Goal: Task Accomplishment & Management: Manage account settings

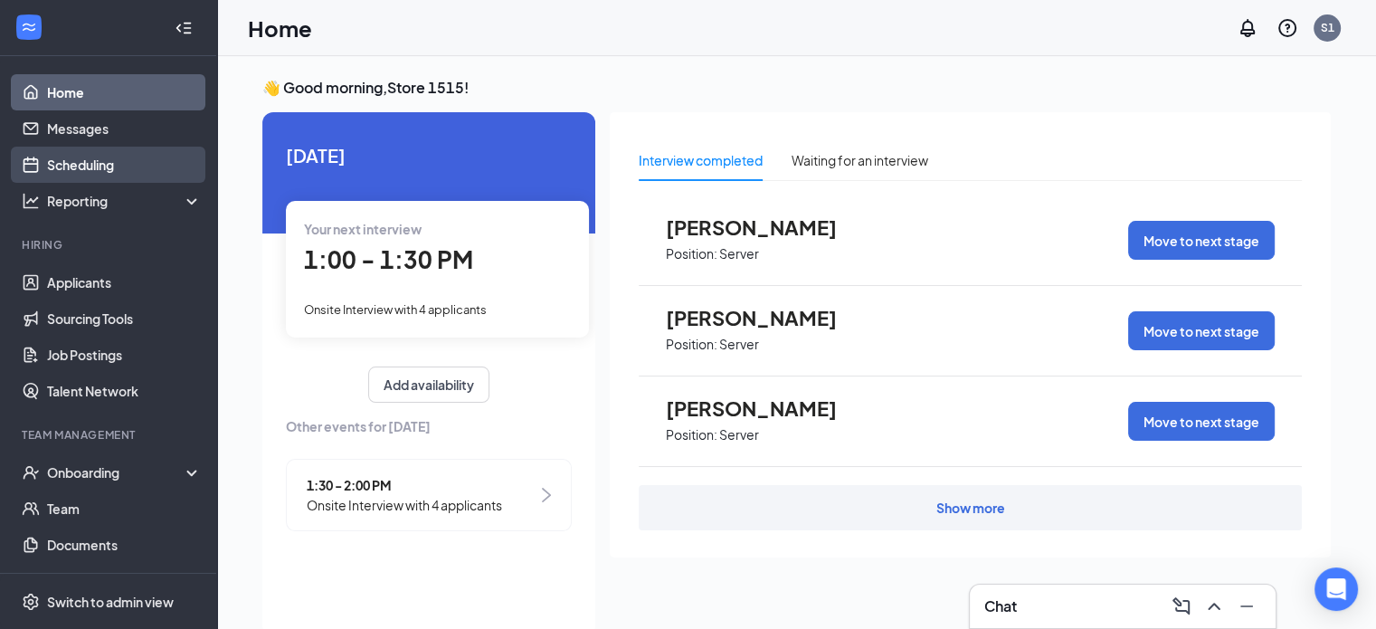
click at [97, 161] on link "Scheduling" at bounding box center [124, 165] width 155 height 36
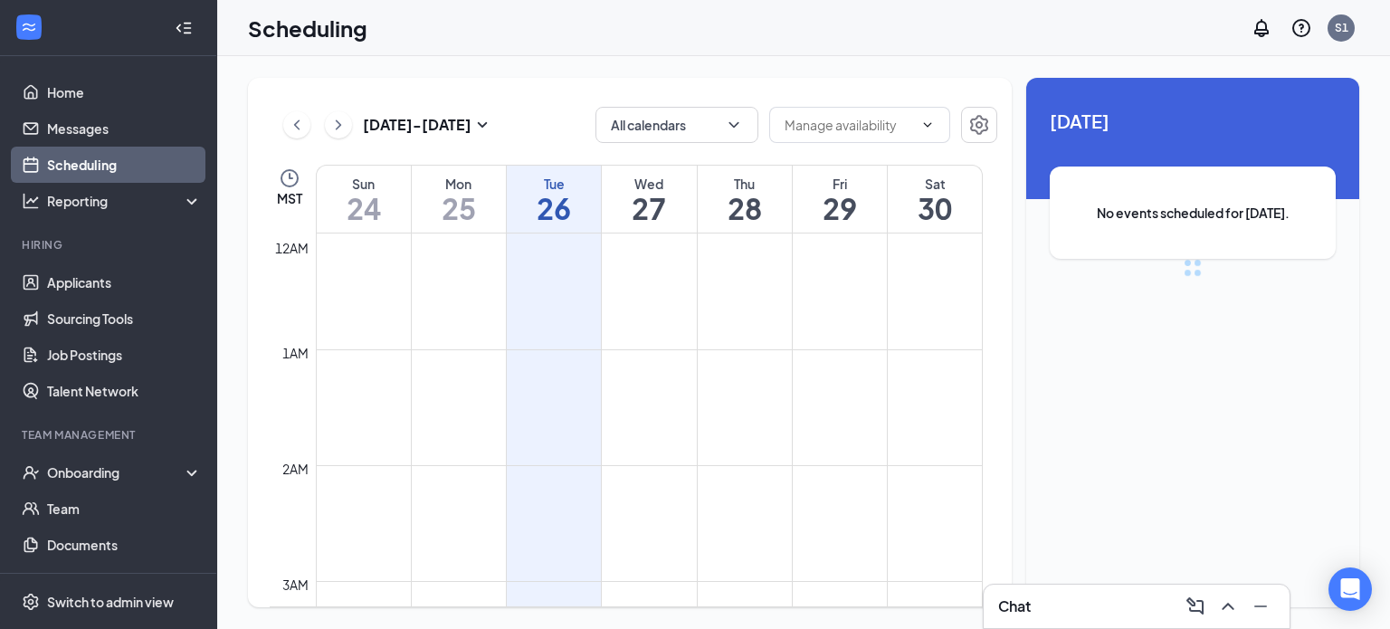
scroll to position [890, 0]
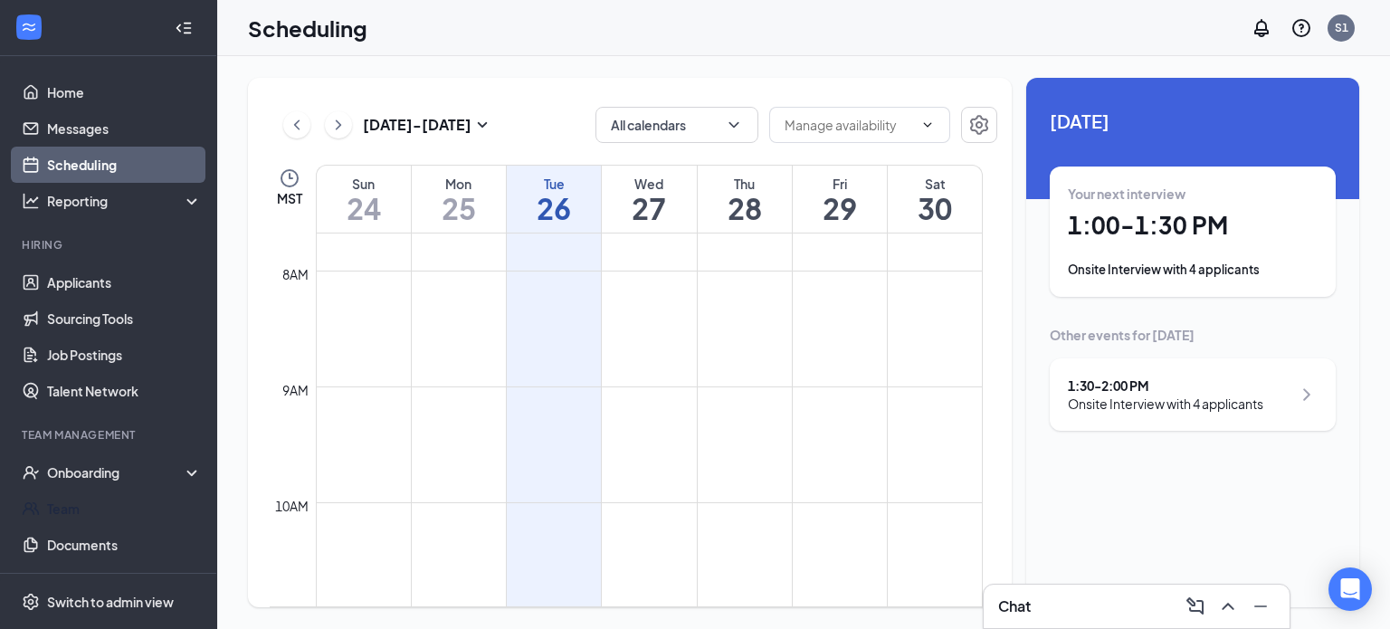
click at [996, 550] on td "12am 1am 2am 3am 4am 5am 6am 7am 8am 9am 10am 11am 12pm 1pm 2pm 3pm 4pm 5pm 6pm…" at bounding box center [634, 420] width 728 height 374
drag, startPoint x: 996, startPoint y: 550, endPoint x: 956, endPoint y: 496, distance: 67.9
click at [956, 496] on td at bounding box center [649, 487] width 667 height 29
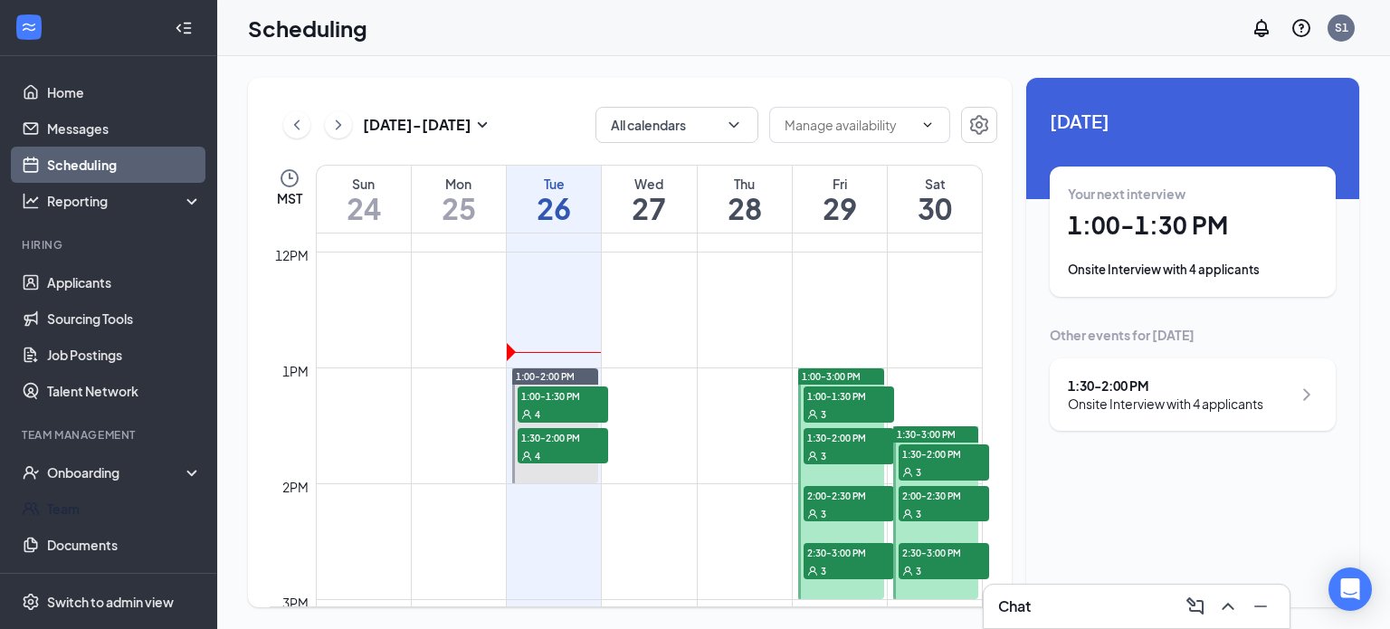
scroll to position [1407, 0]
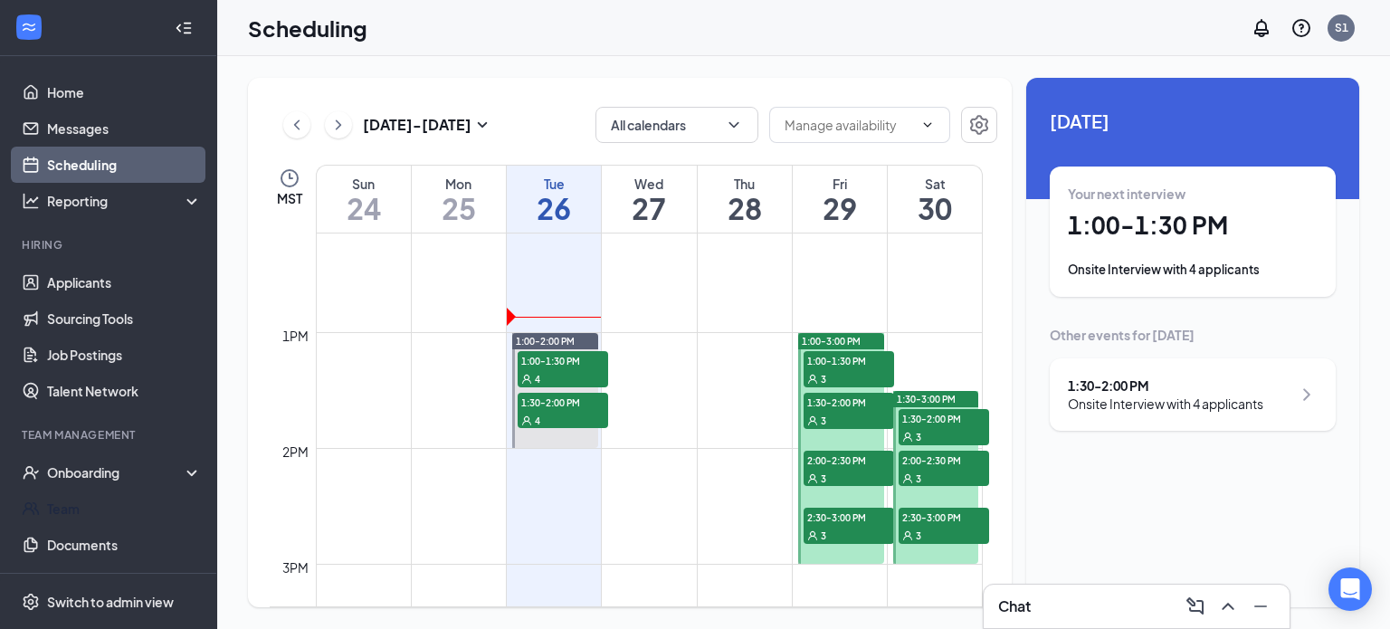
click at [579, 376] on link "1:00-2:00 PM 1:00-1:30 PM 4 1:30-2:00 PM 4" at bounding box center [554, 390] width 90 height 116
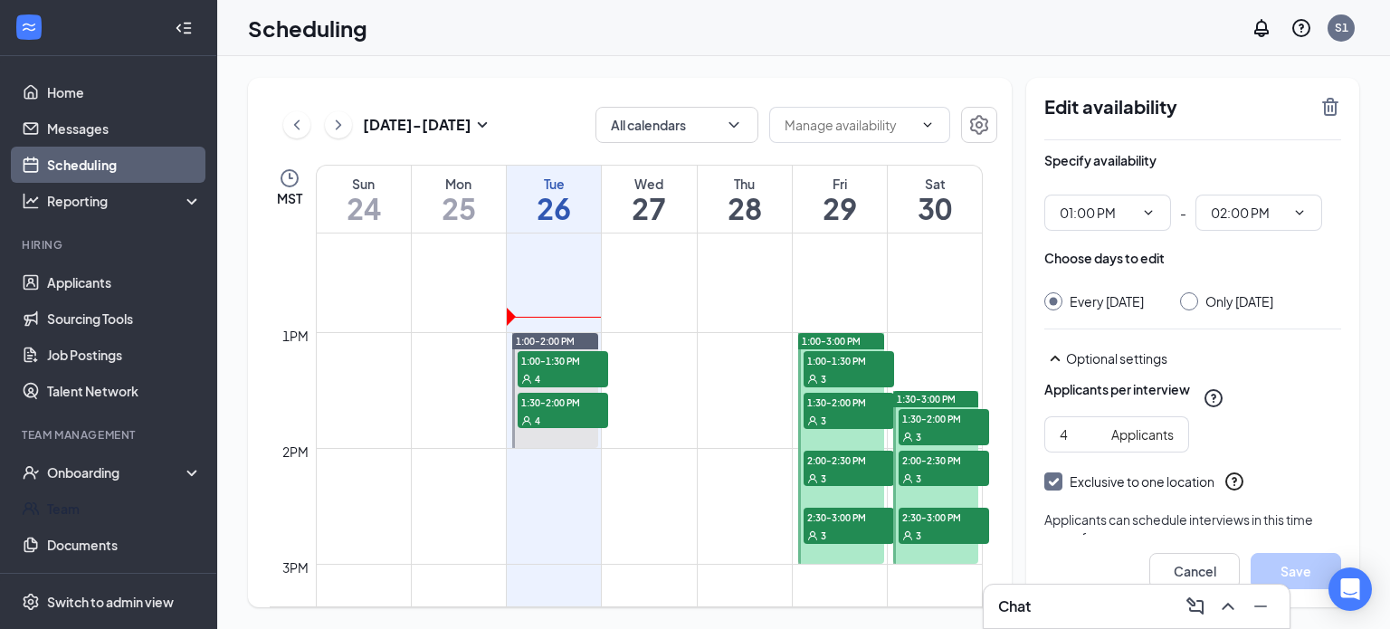
type input "01:00 PM"
type input "02:00 PM"
click at [555, 360] on link "1:00-2:00 PM 1:00-1:30 PM 4 1:30-2:00 PM 4" at bounding box center [554, 390] width 90 height 116
click at [572, 382] on link "1:00-2:00 PM 1:00-1:30 PM 4 1:30-2:00 PM 4" at bounding box center [554, 390] width 90 height 116
click at [573, 372] on link "1:00-2:00 PM 1:00-1:30 PM 4 1:30-2:00 PM 4" at bounding box center [554, 390] width 90 height 116
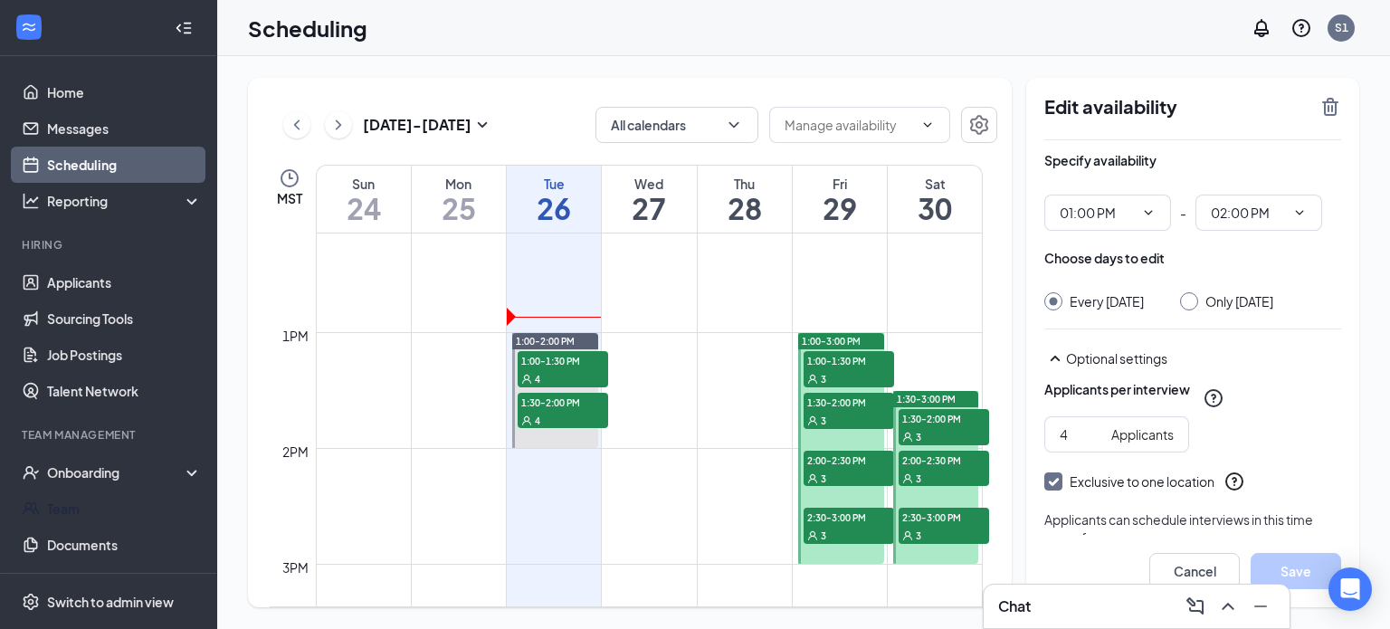
click at [573, 372] on link "1:00-2:00 PM 1:00-1:30 PM 4 1:30-2:00 PM 4" at bounding box center [554, 390] width 90 height 116
click at [1091, 21] on div "Scheduling S1" at bounding box center [803, 28] width 1173 height 56
click at [102, 170] on link "Scheduling" at bounding box center [124, 165] width 155 height 36
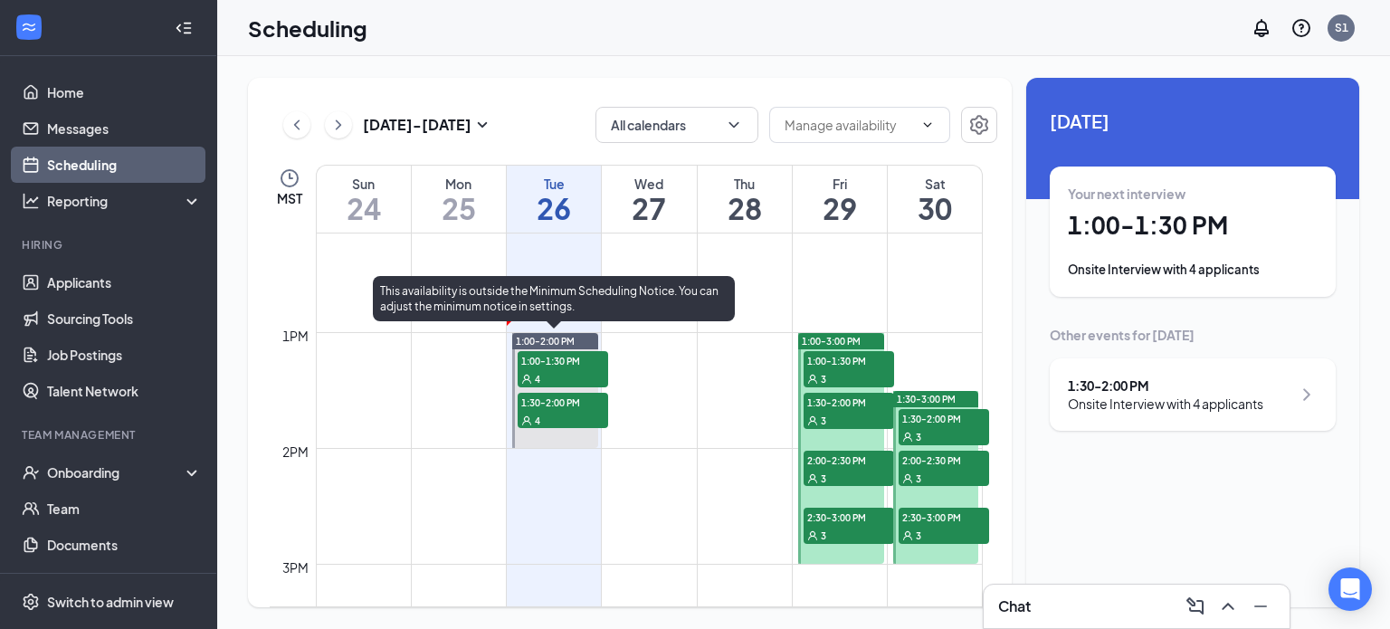
click at [545, 367] on span "1:00-1:30 PM" at bounding box center [563, 360] width 90 height 18
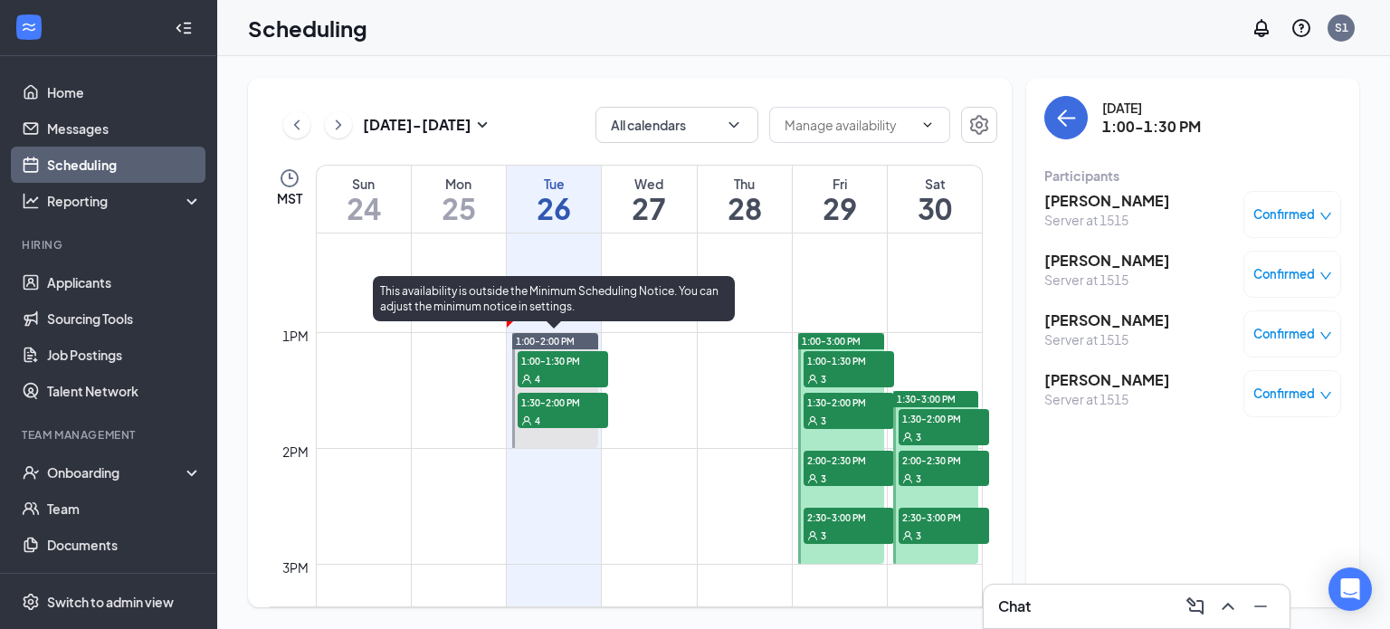
click at [545, 367] on span "1:00-1:30 PM" at bounding box center [563, 360] width 90 height 18
click at [1094, 261] on h3 "[PERSON_NAME]" at bounding box center [1107, 261] width 126 height 20
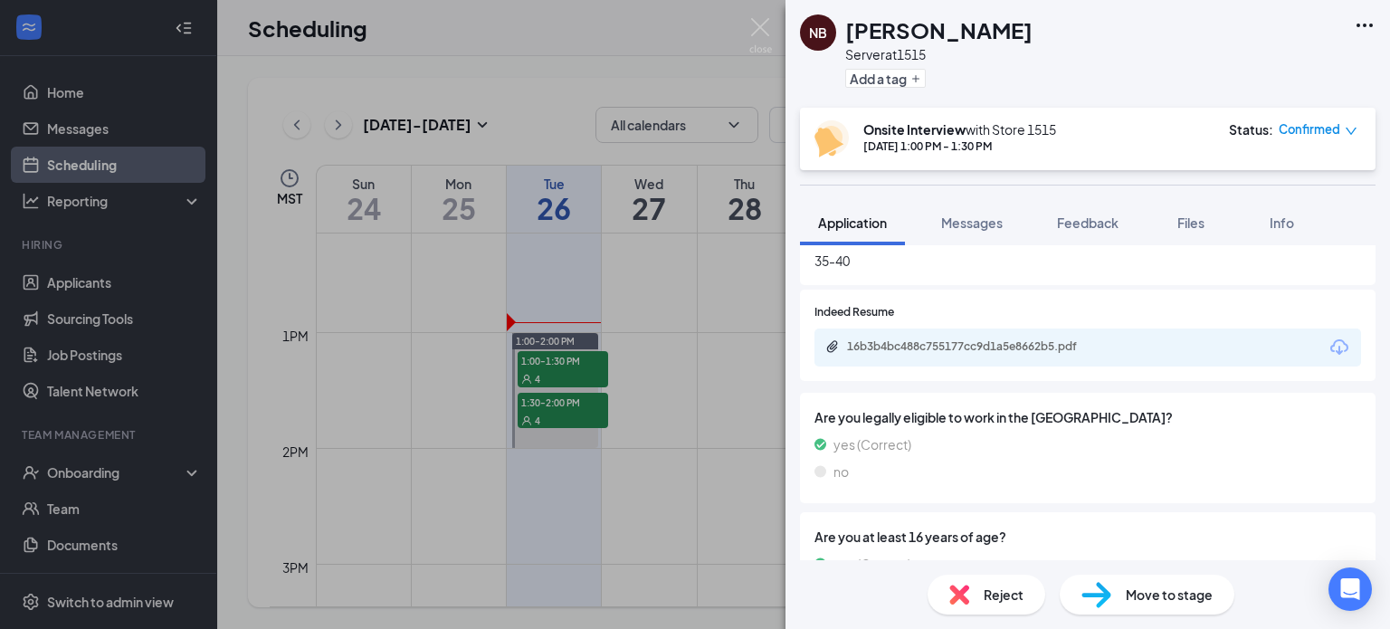
scroll to position [819, 0]
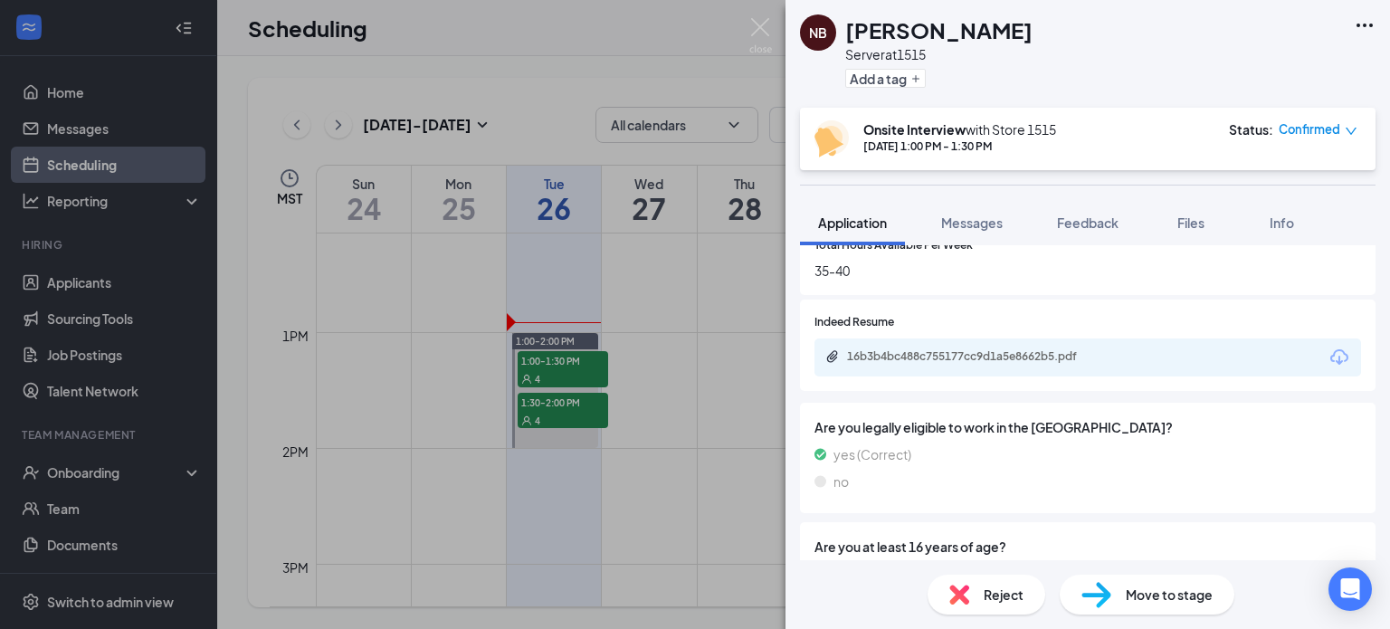
click at [912, 362] on div "16b3b4bc488c755177cc9d1a5e8662b5.pdf" at bounding box center [973, 356] width 253 height 14
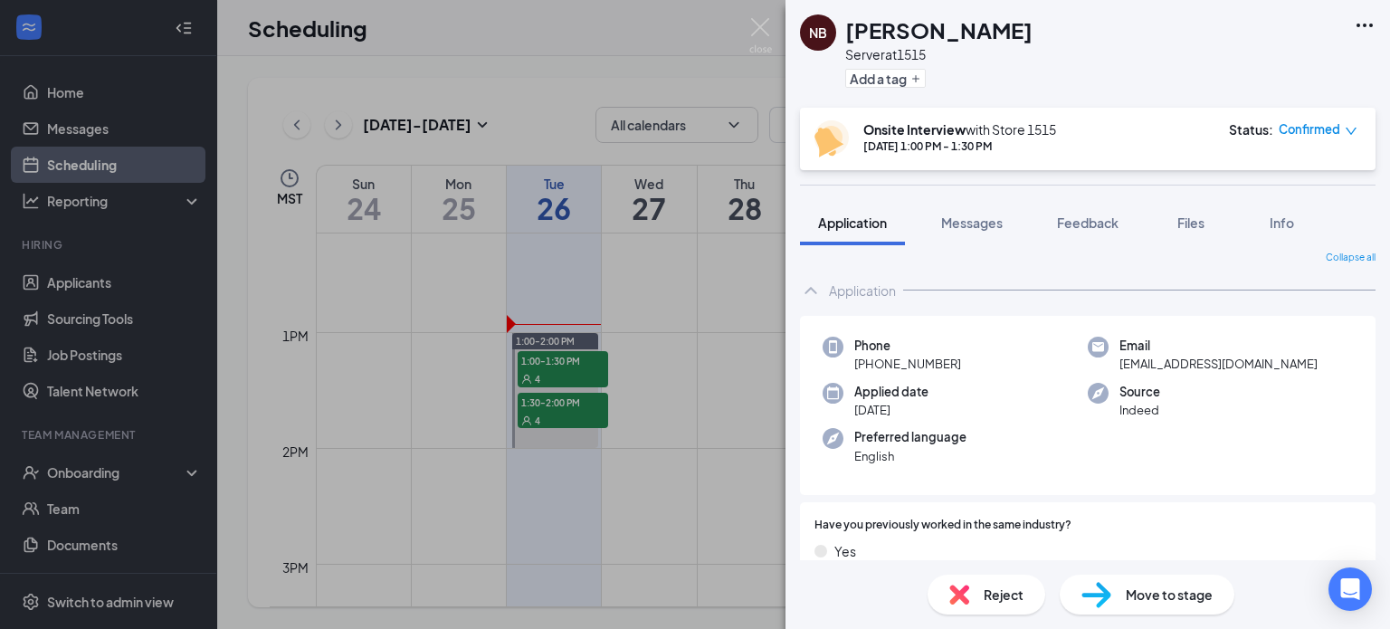
scroll to position [0, 0]
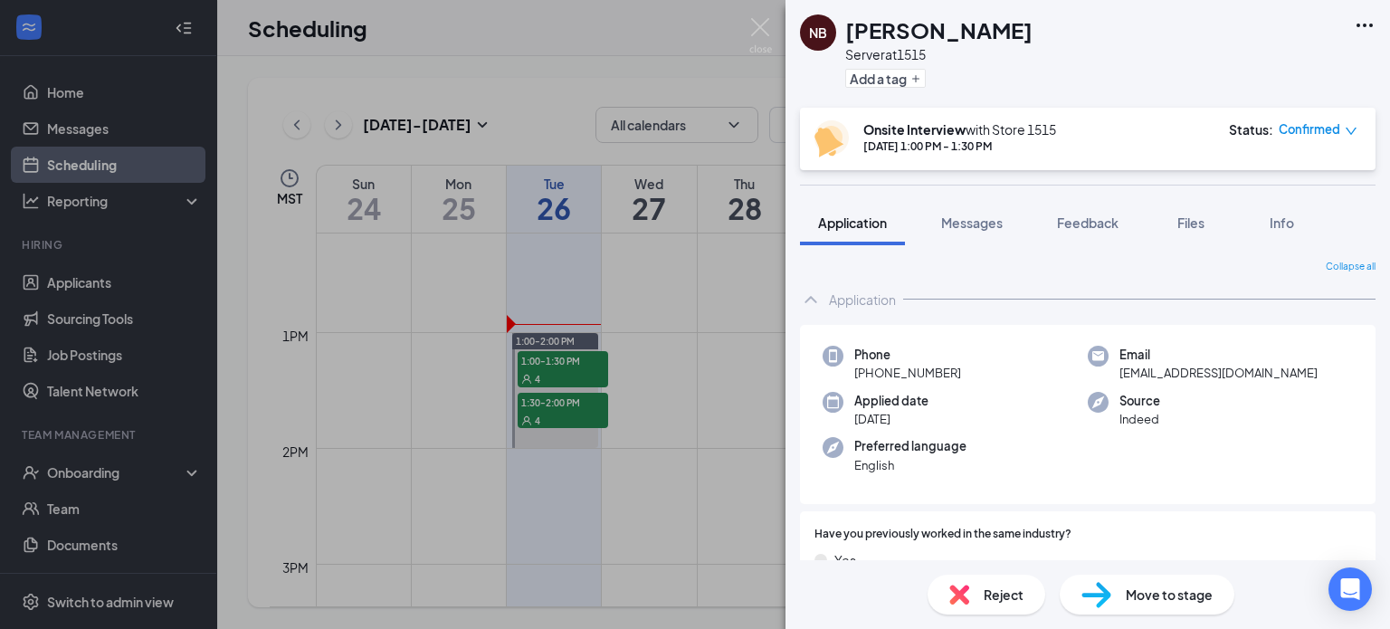
click at [760, 36] on img at bounding box center [760, 35] width 23 height 35
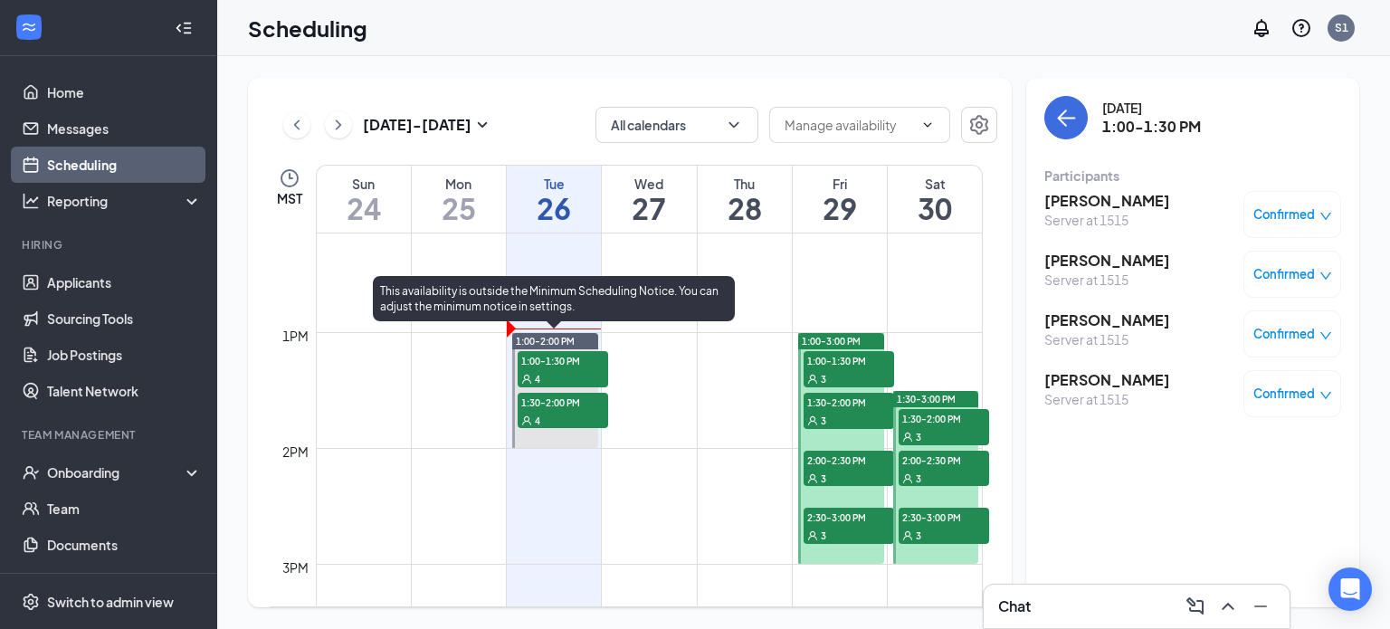
click at [577, 421] on div "4" at bounding box center [563, 420] width 90 height 18
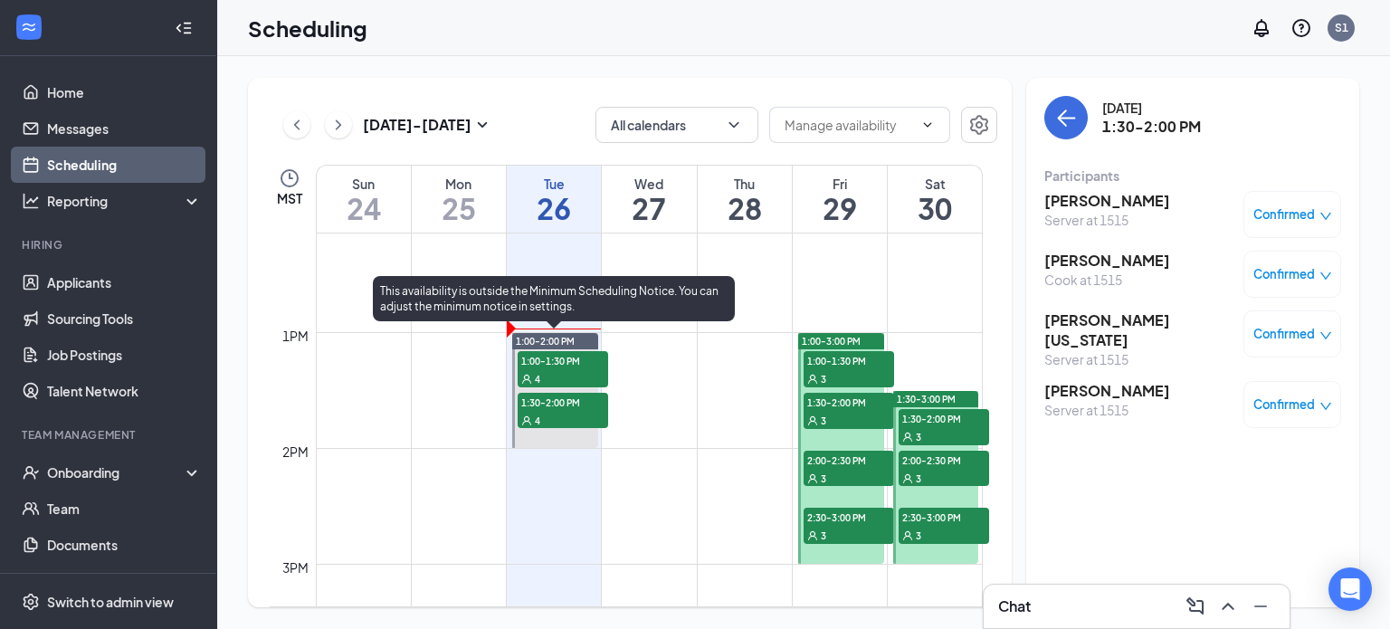
click at [569, 357] on span "1:00-1:30 PM" at bounding box center [563, 360] width 90 height 18
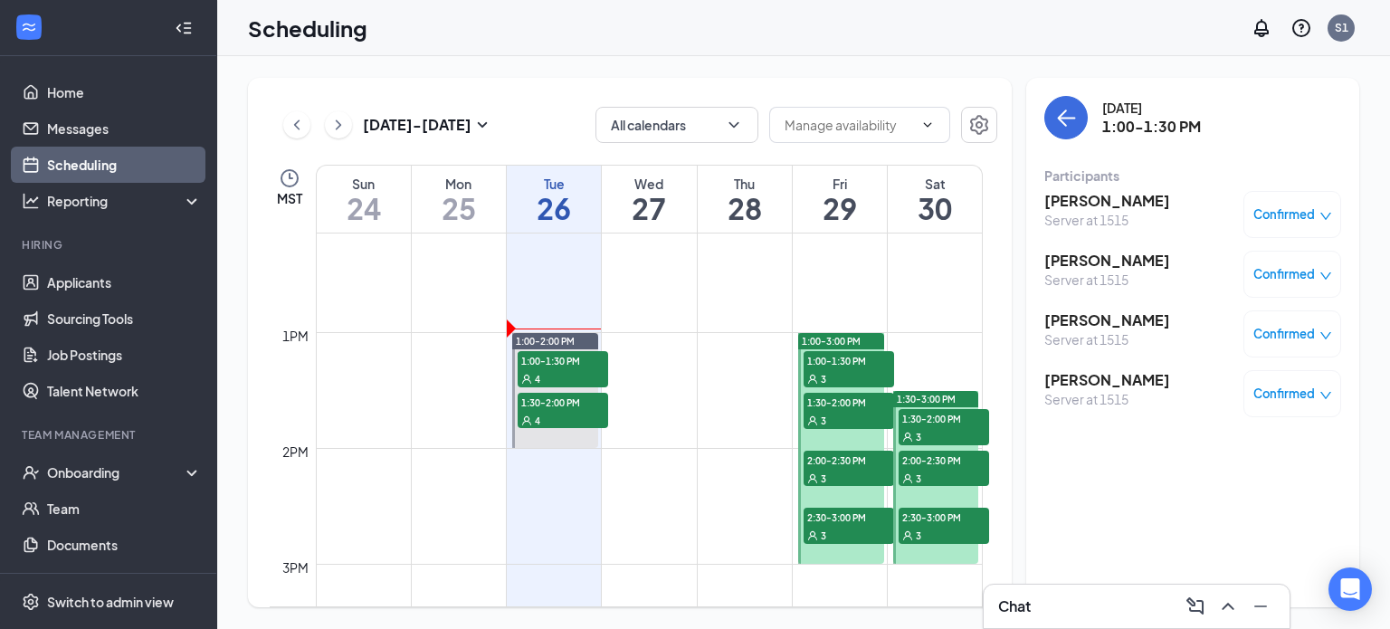
click at [1082, 198] on h3 "[PERSON_NAME]" at bounding box center [1107, 201] width 126 height 20
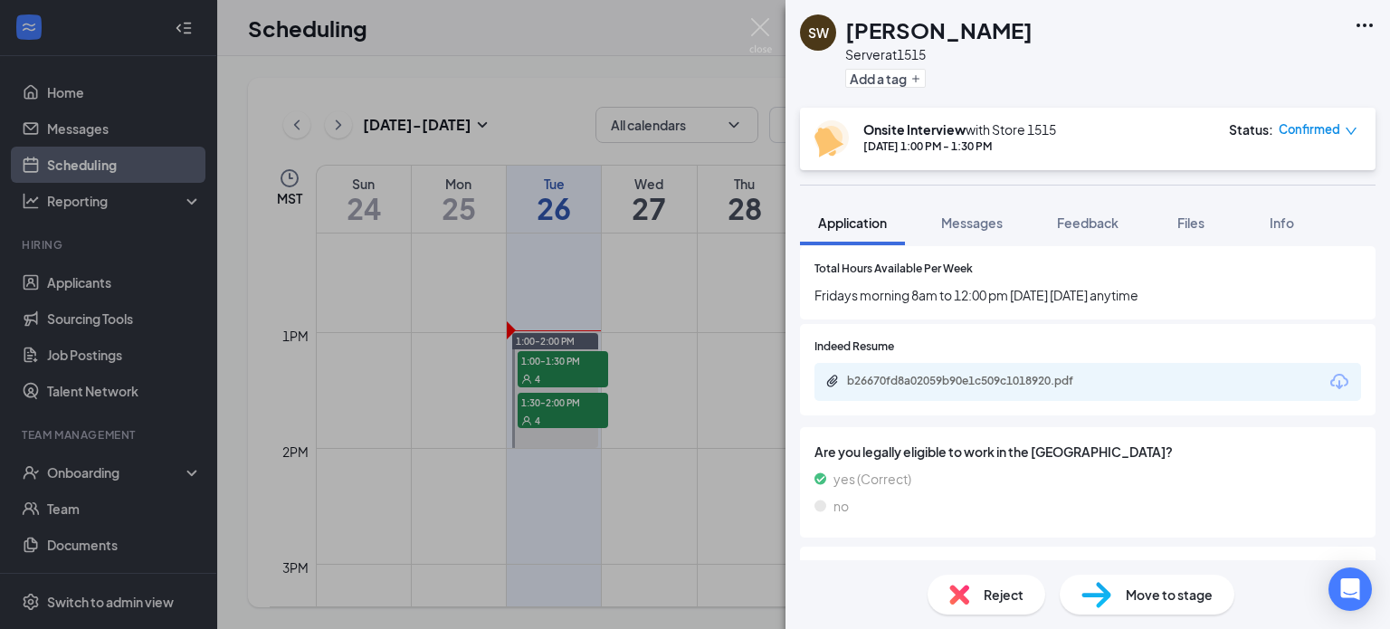
scroll to position [882, 0]
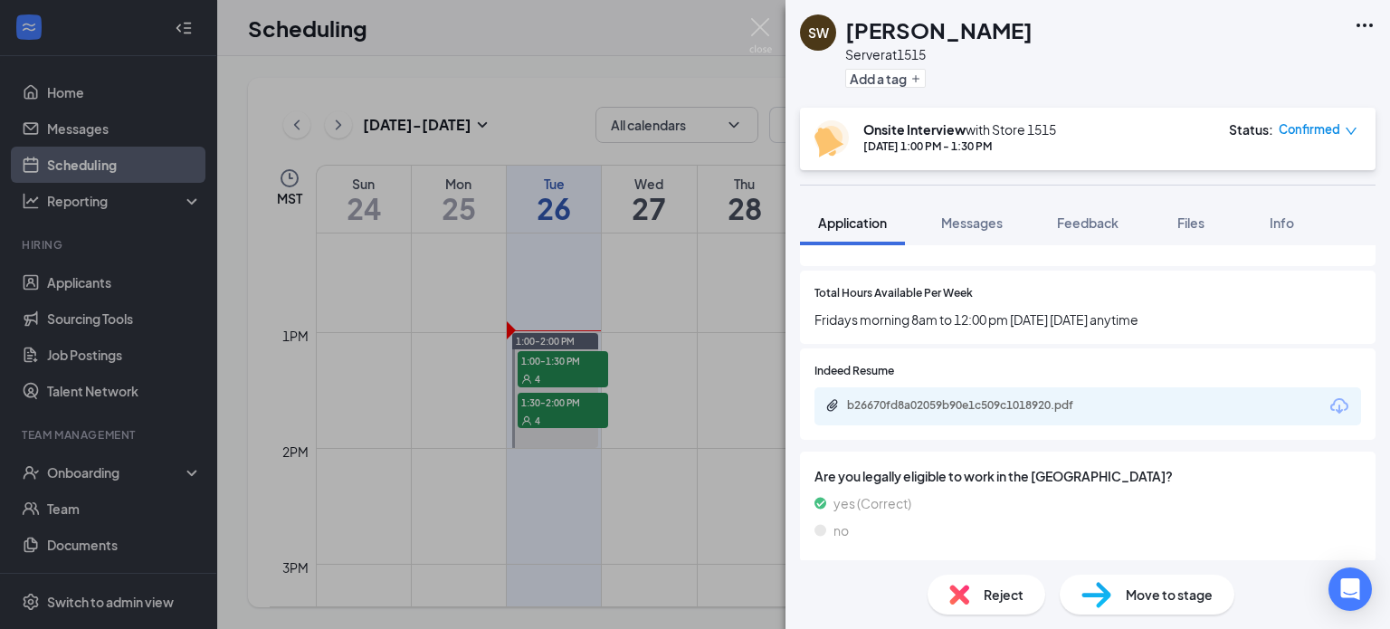
click at [1079, 409] on div "b26670fd8a02059b90e1c509c1018920.pdf" at bounding box center [973, 405] width 253 height 14
click at [749, 25] on img at bounding box center [760, 35] width 23 height 35
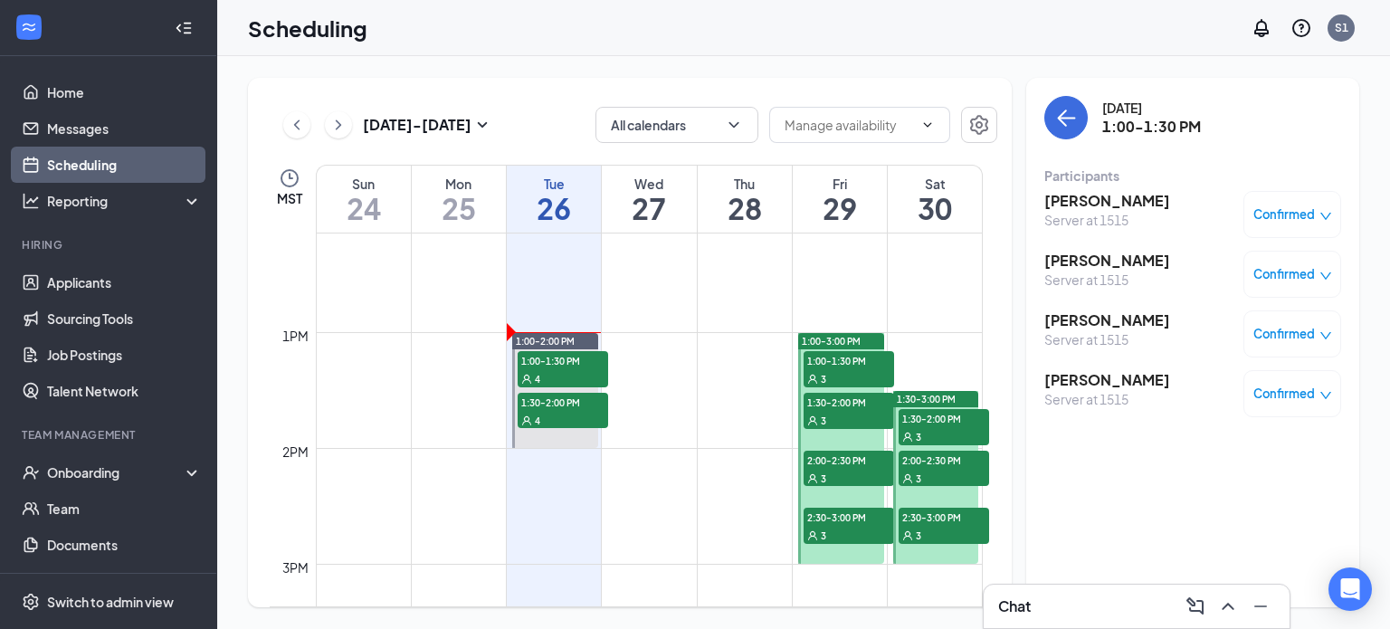
click at [1111, 388] on h3 "[PERSON_NAME]" at bounding box center [1107, 380] width 126 height 20
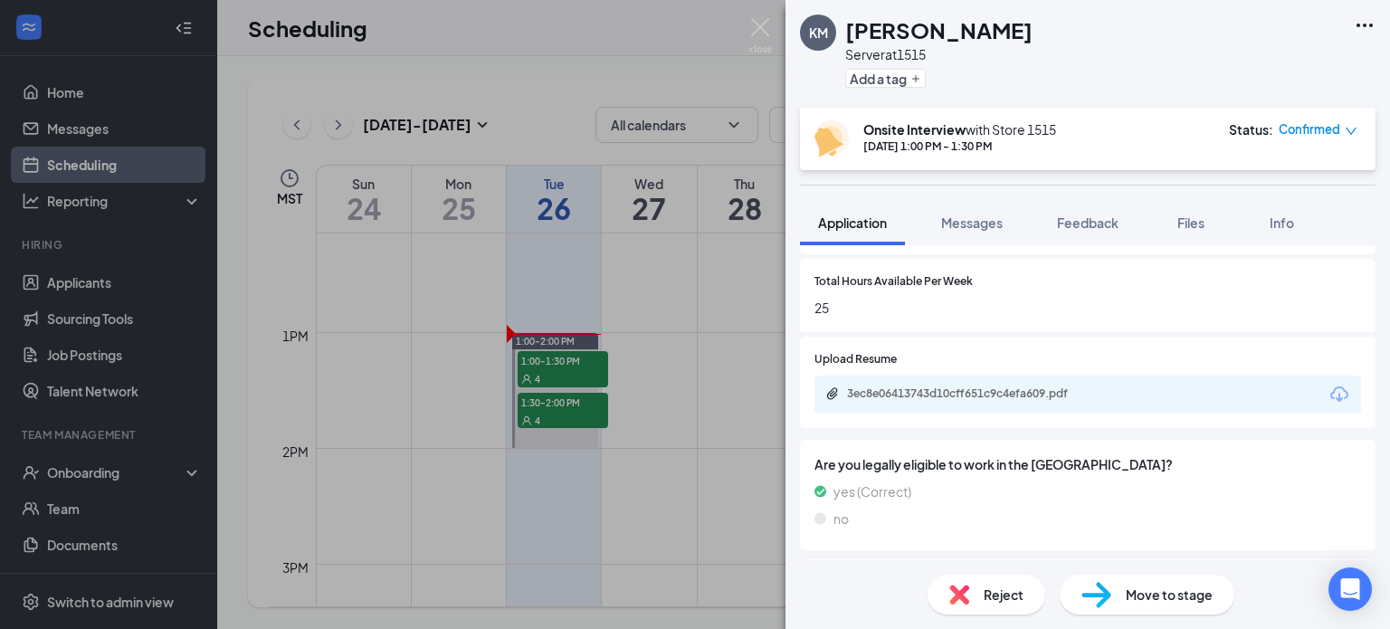
scroll to position [897, 0]
click at [1167, 395] on div "3ec8e06413743d10cff651c9c4efa609.pdf" at bounding box center [1087, 392] width 547 height 38
click at [1057, 387] on div "3ec8e06413743d10cff651c9c4efa609.pdf" at bounding box center [973, 391] width 253 height 14
click at [757, 20] on img at bounding box center [760, 35] width 23 height 35
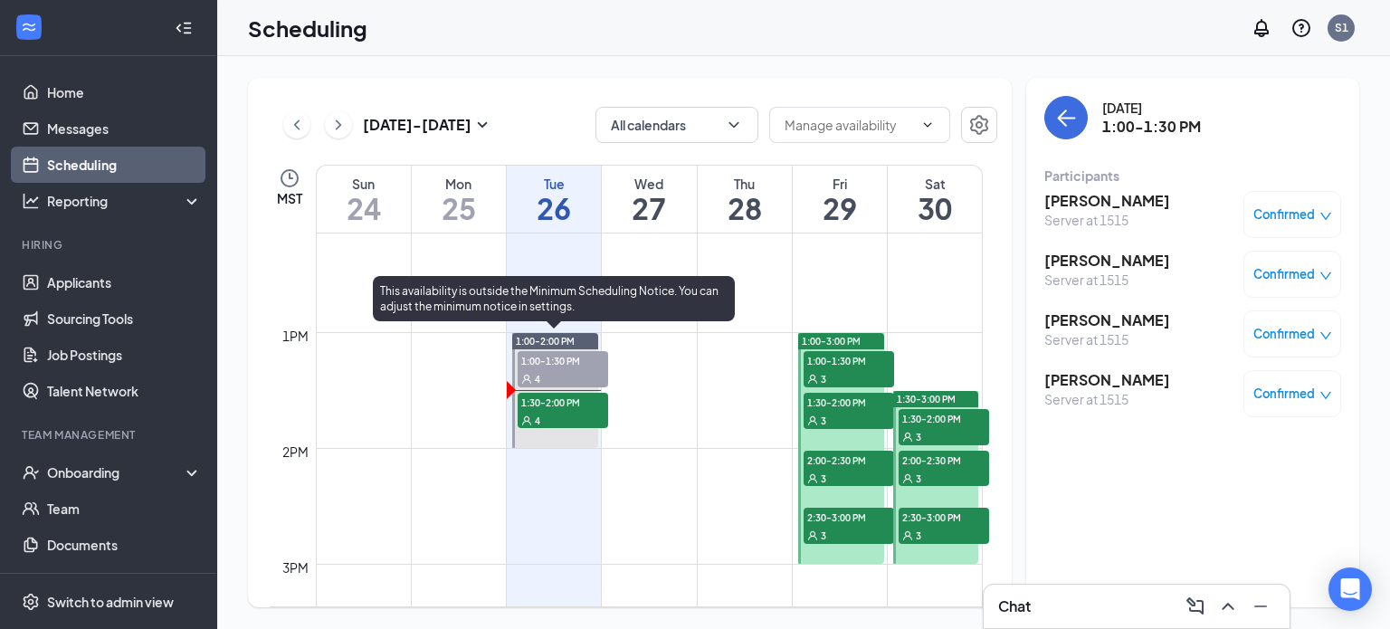
click at [561, 397] on span "1:30-2:00 PM" at bounding box center [563, 402] width 90 height 18
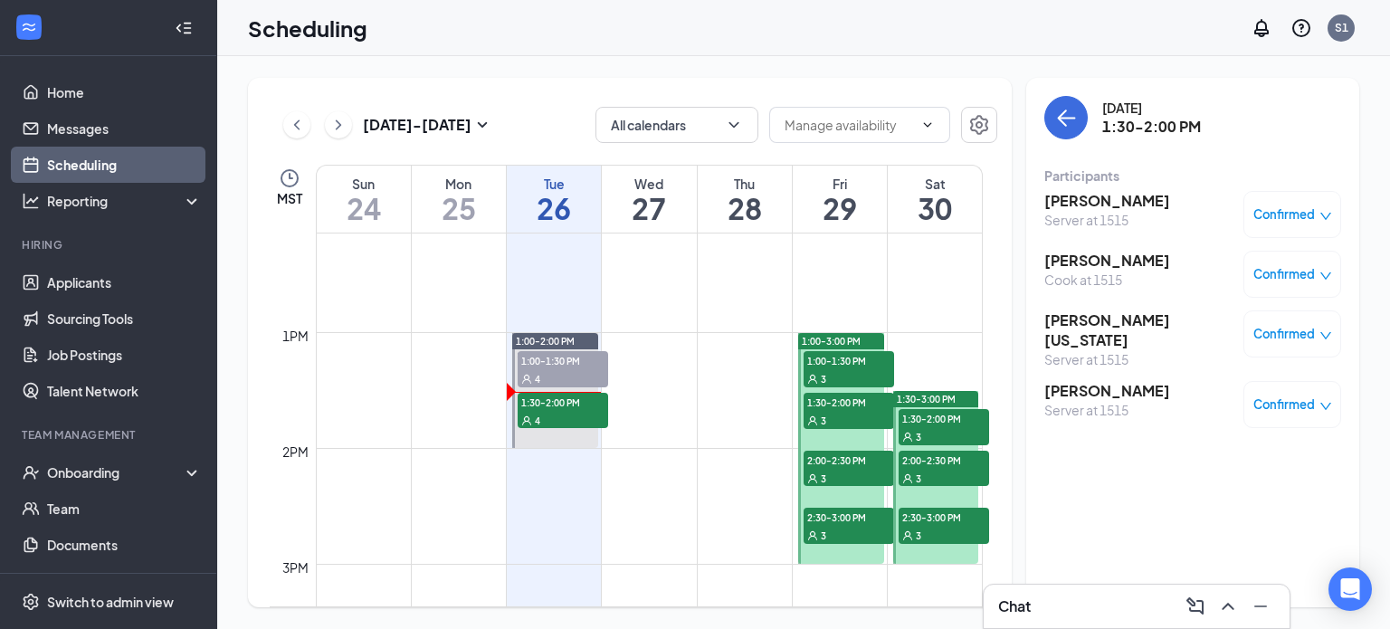
click at [1086, 383] on h3 "[PERSON_NAME]" at bounding box center [1107, 391] width 126 height 20
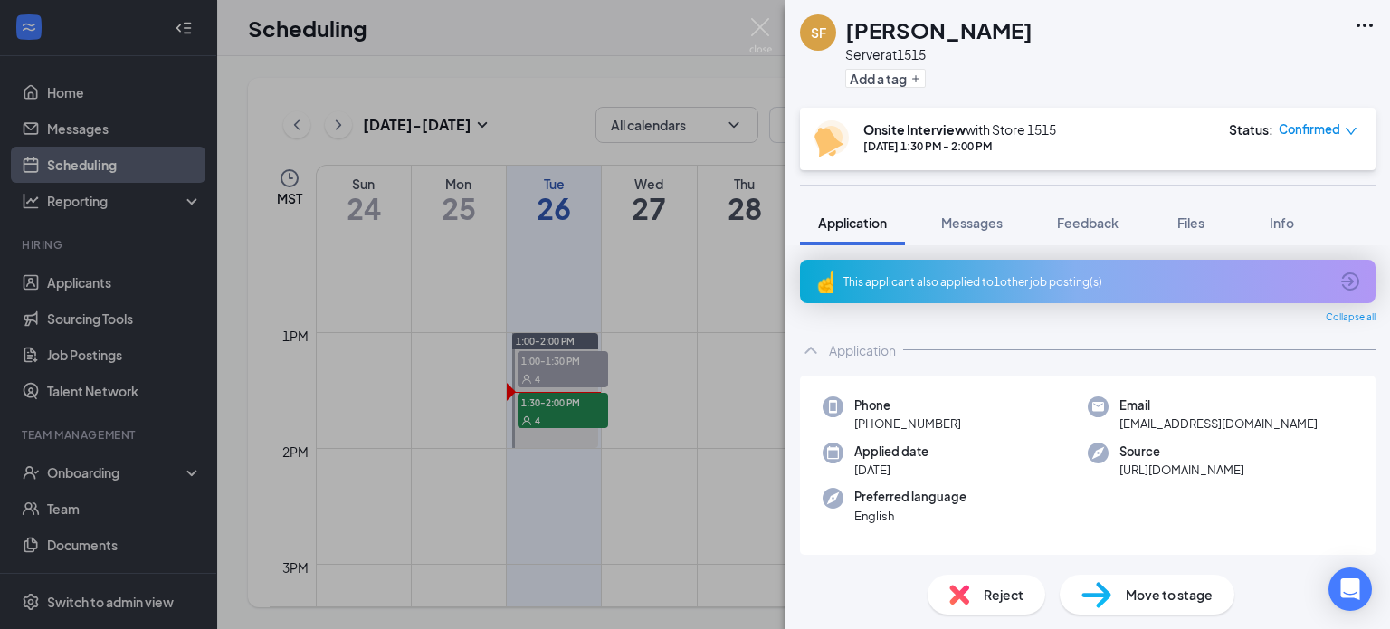
click at [1024, 286] on div "This applicant also applied to 1 other job posting(s)" at bounding box center [1085, 281] width 485 height 15
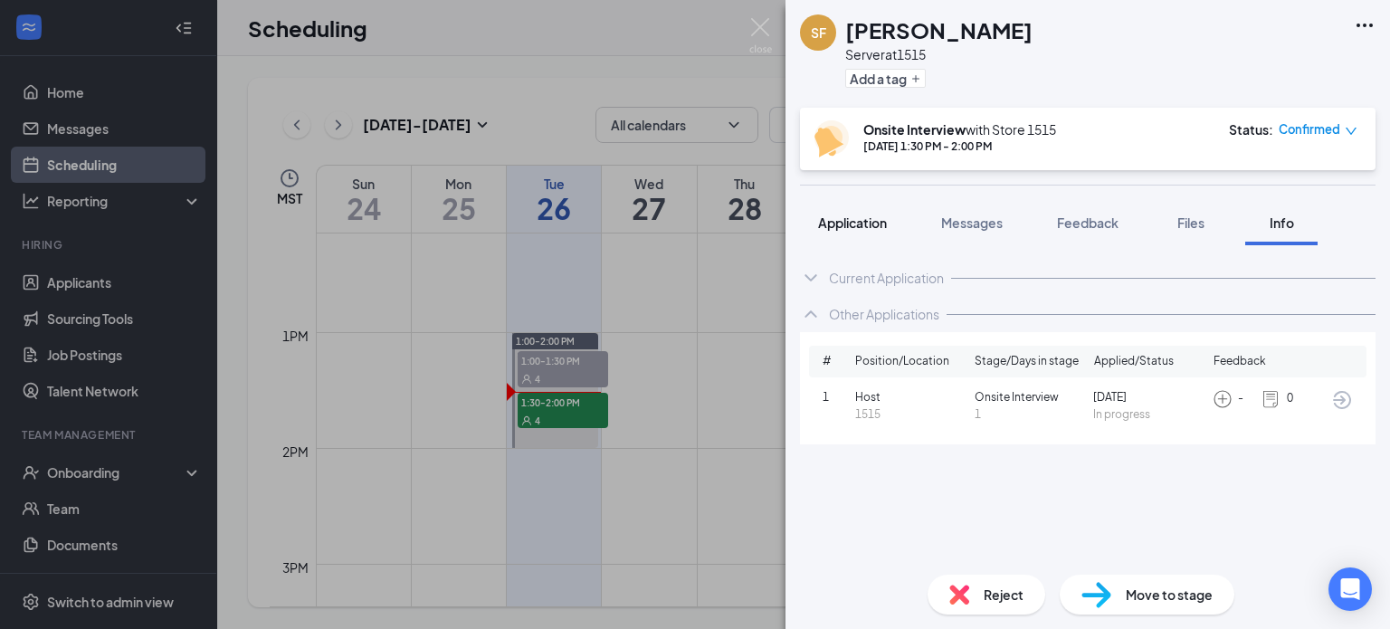
click at [847, 229] on span "Application" at bounding box center [852, 222] width 69 height 16
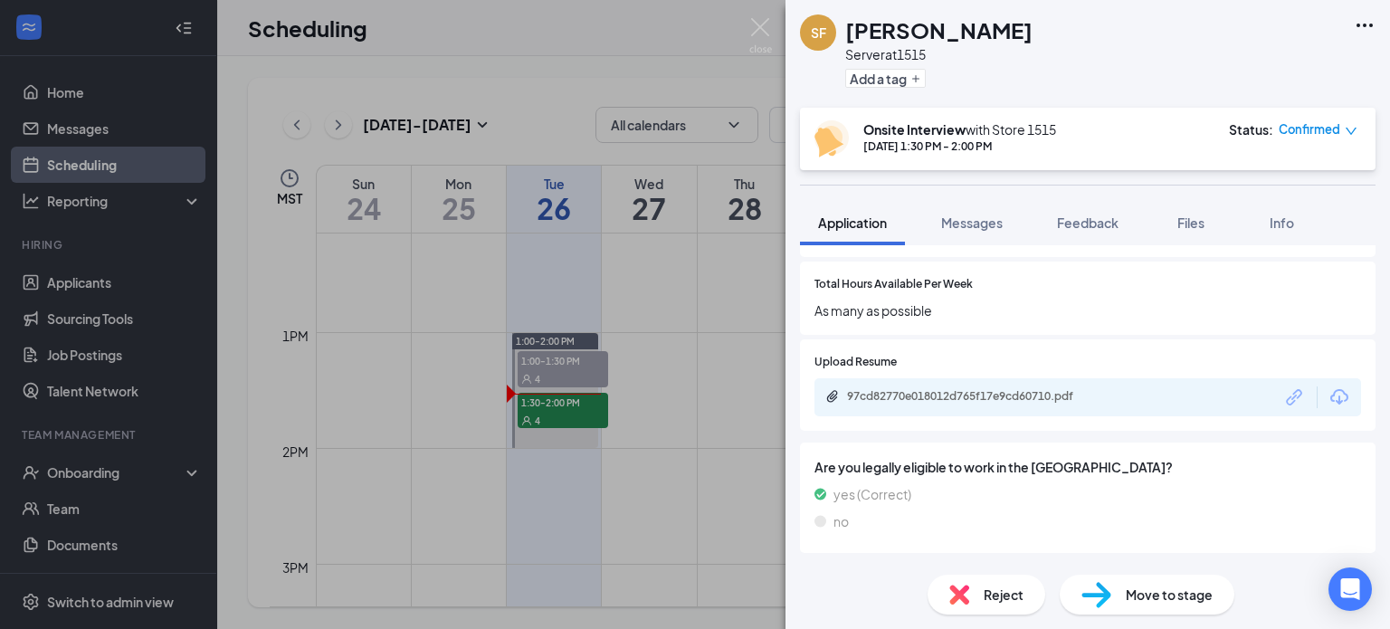
scroll to position [948, 0]
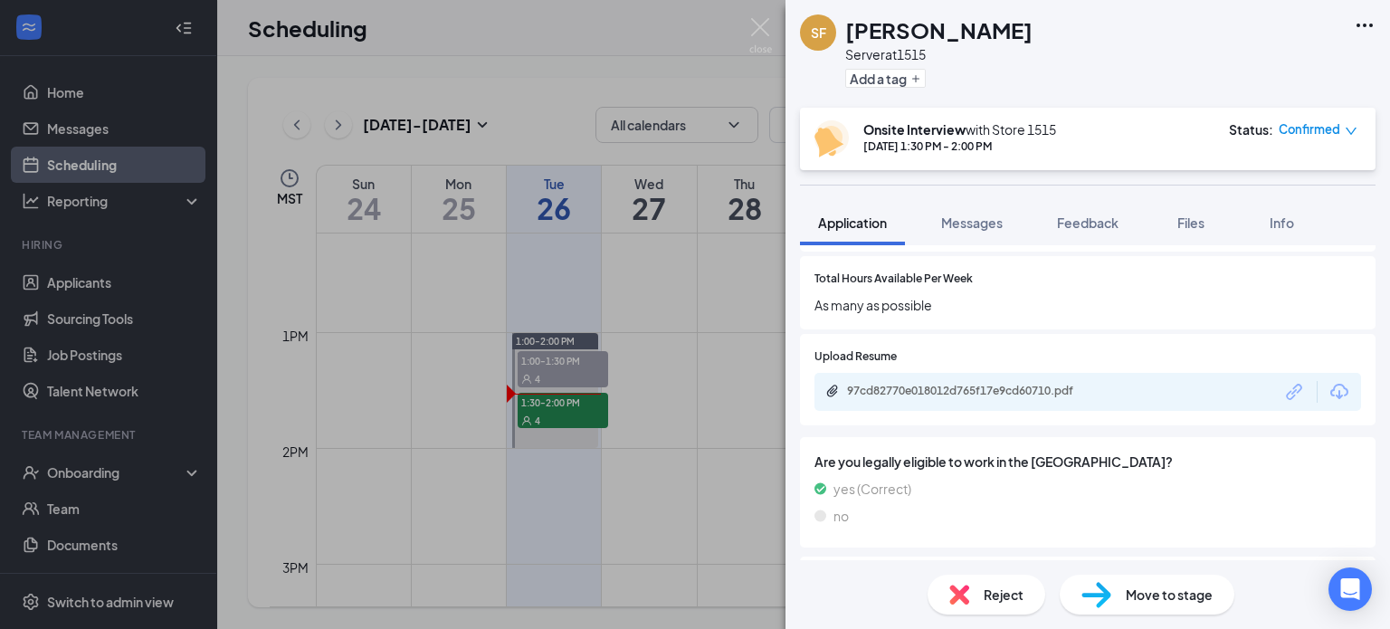
click at [1129, 395] on div "97cd82770e018012d765f17e9cd60710.pdf" at bounding box center [1087, 392] width 547 height 38
click at [1030, 398] on div "97cd82770e018012d765f17e9cd60710.pdf" at bounding box center [971, 392] width 293 height 17
click at [543, 368] on div "SF [PERSON_NAME] Server at 1515 Add a tag Onsite Interview with Store [DATE] 1:…" at bounding box center [695, 314] width 1390 height 629
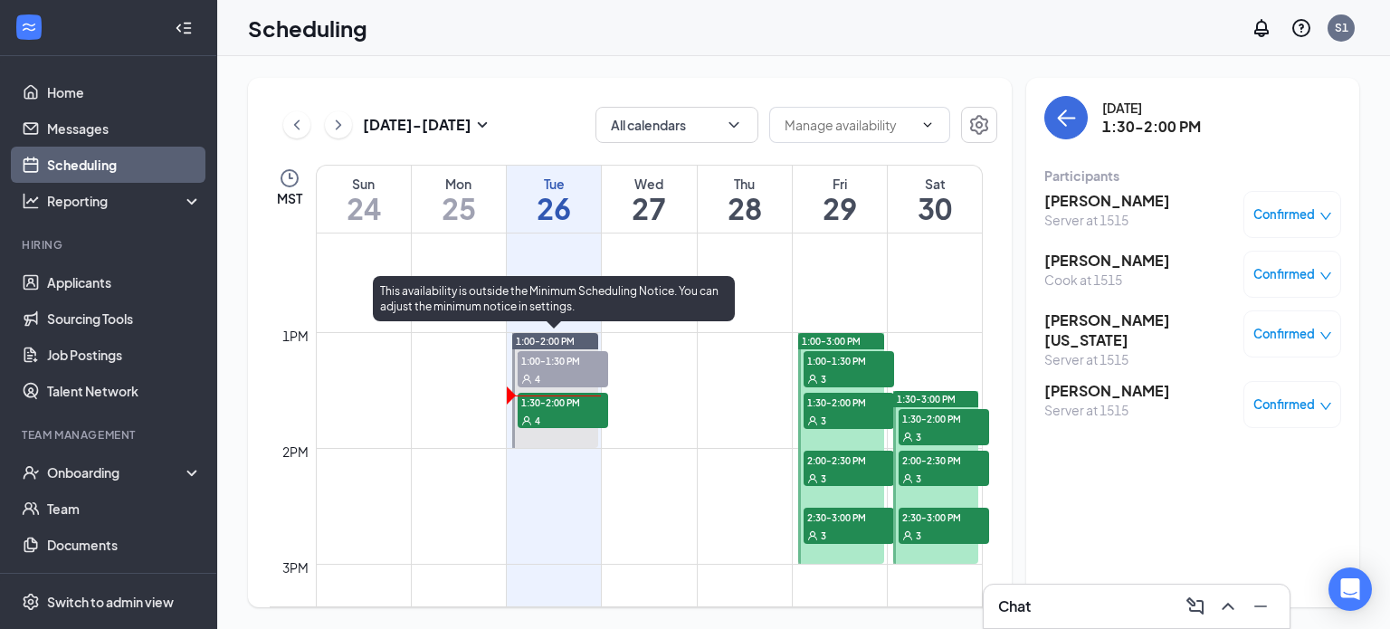
click at [576, 362] on span "1:00-1:30 PM" at bounding box center [563, 360] width 90 height 18
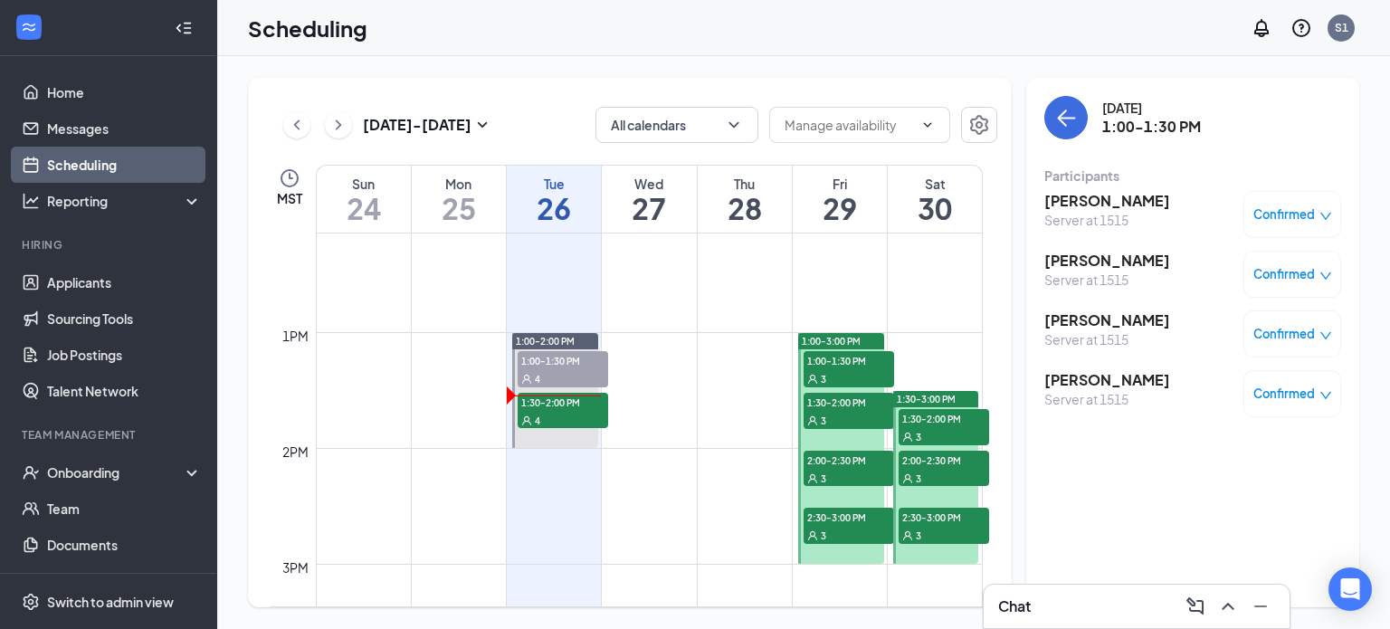
click at [1300, 334] on span "Confirmed" at bounding box center [1284, 334] width 62 height 18
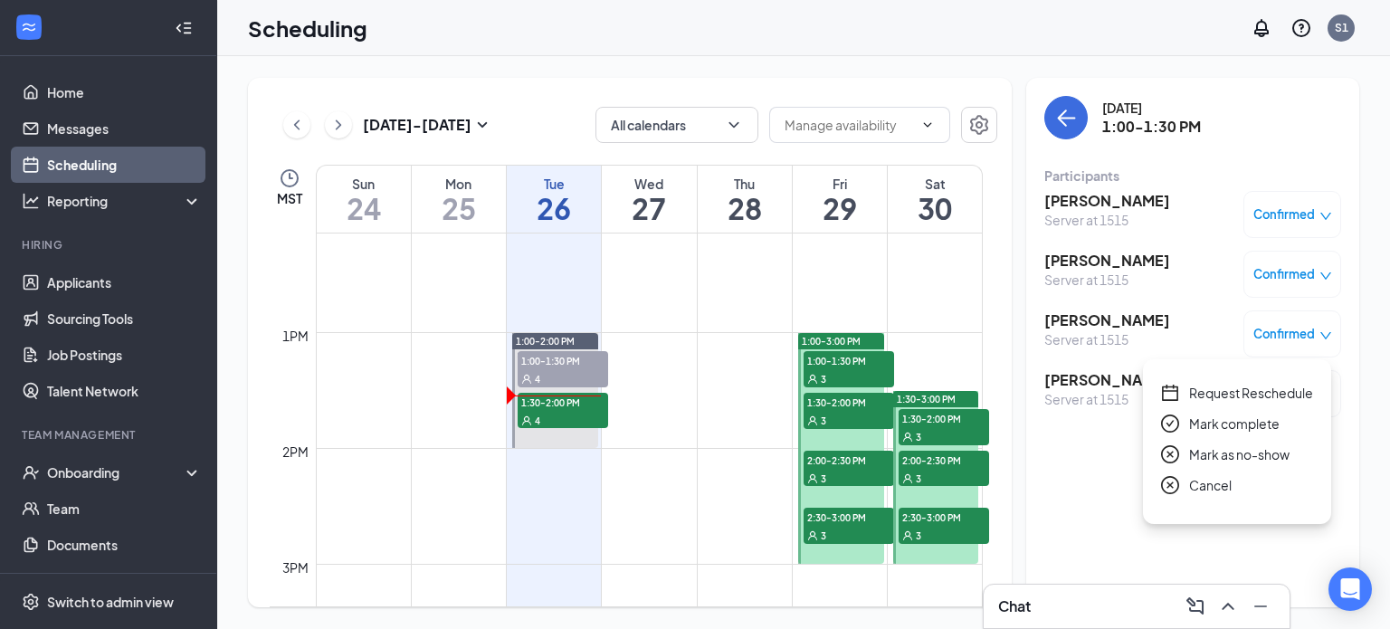
click at [1198, 457] on span "Mark as no-show" at bounding box center [1239, 454] width 100 height 20
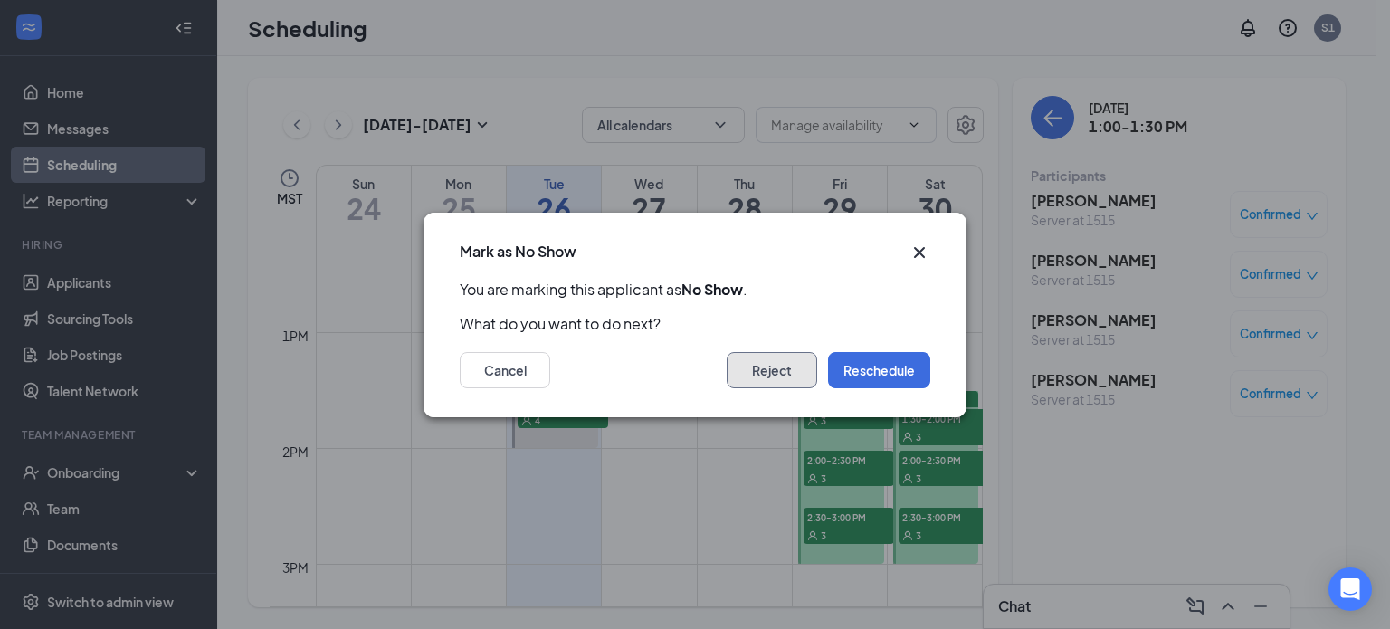
click at [761, 372] on button "Reject" at bounding box center [772, 370] width 90 height 36
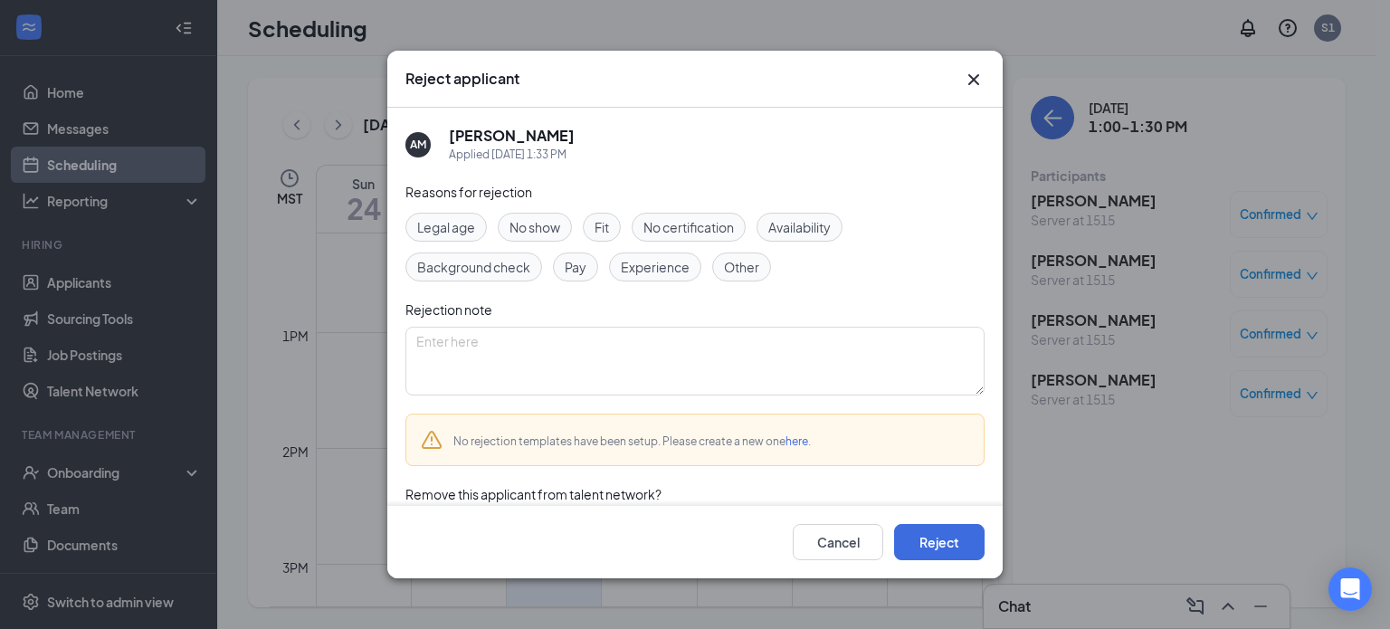
click at [550, 223] on span "No show" at bounding box center [535, 227] width 51 height 20
click at [481, 339] on textarea at bounding box center [694, 361] width 579 height 69
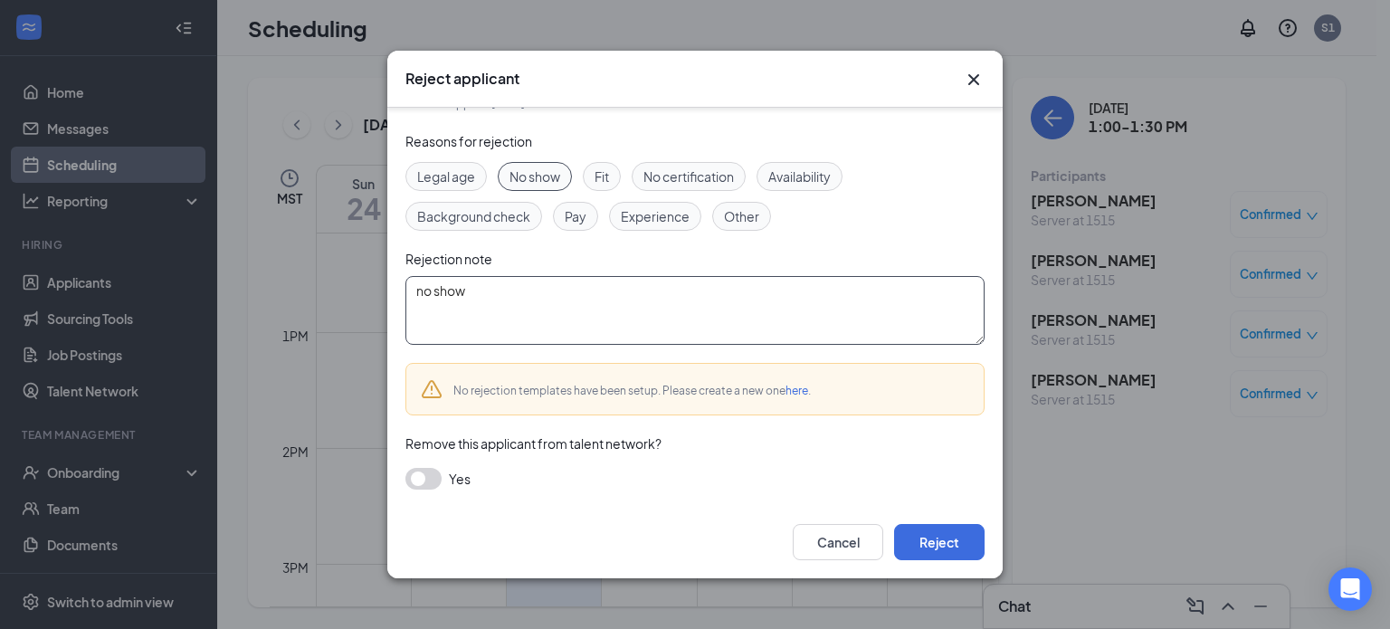
type textarea "no show"
click at [426, 474] on button "button" at bounding box center [423, 479] width 36 height 22
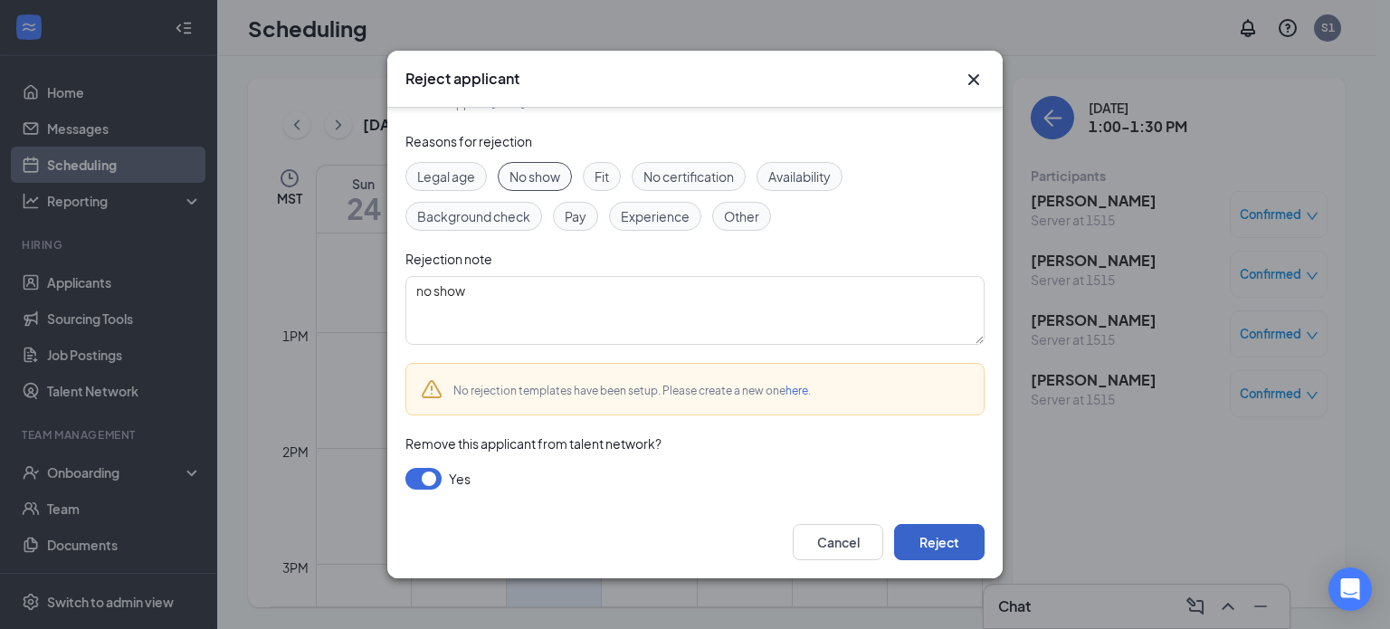
click at [919, 542] on button "Reject" at bounding box center [939, 542] width 90 height 36
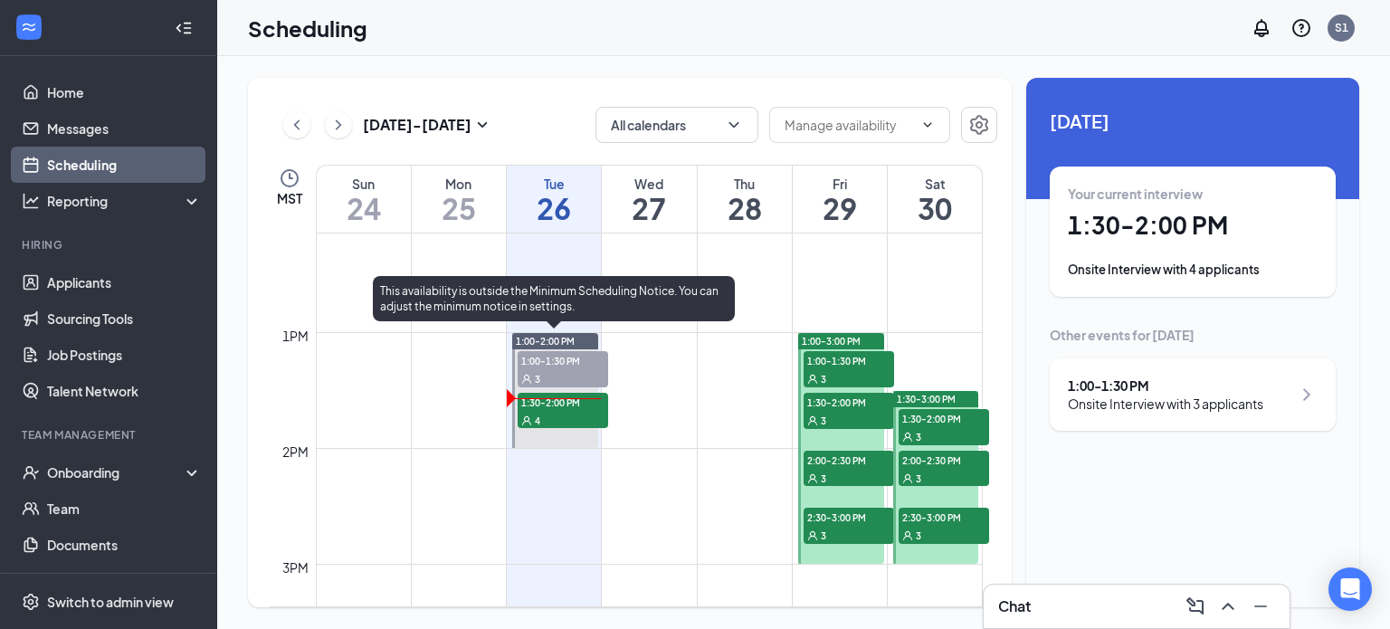
click at [561, 415] on div "4" at bounding box center [563, 420] width 90 height 18
